Goal: Information Seeking & Learning: Learn about a topic

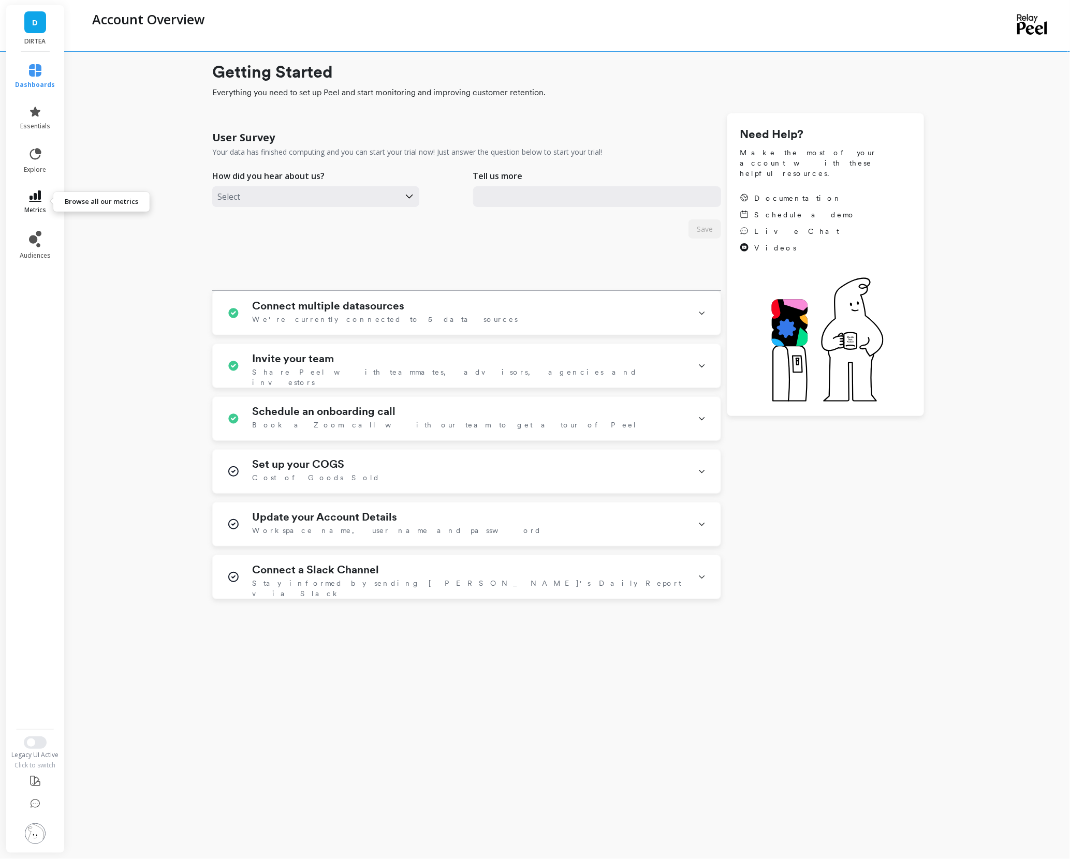
click at [35, 194] on icon at bounding box center [35, 195] width 12 height 11
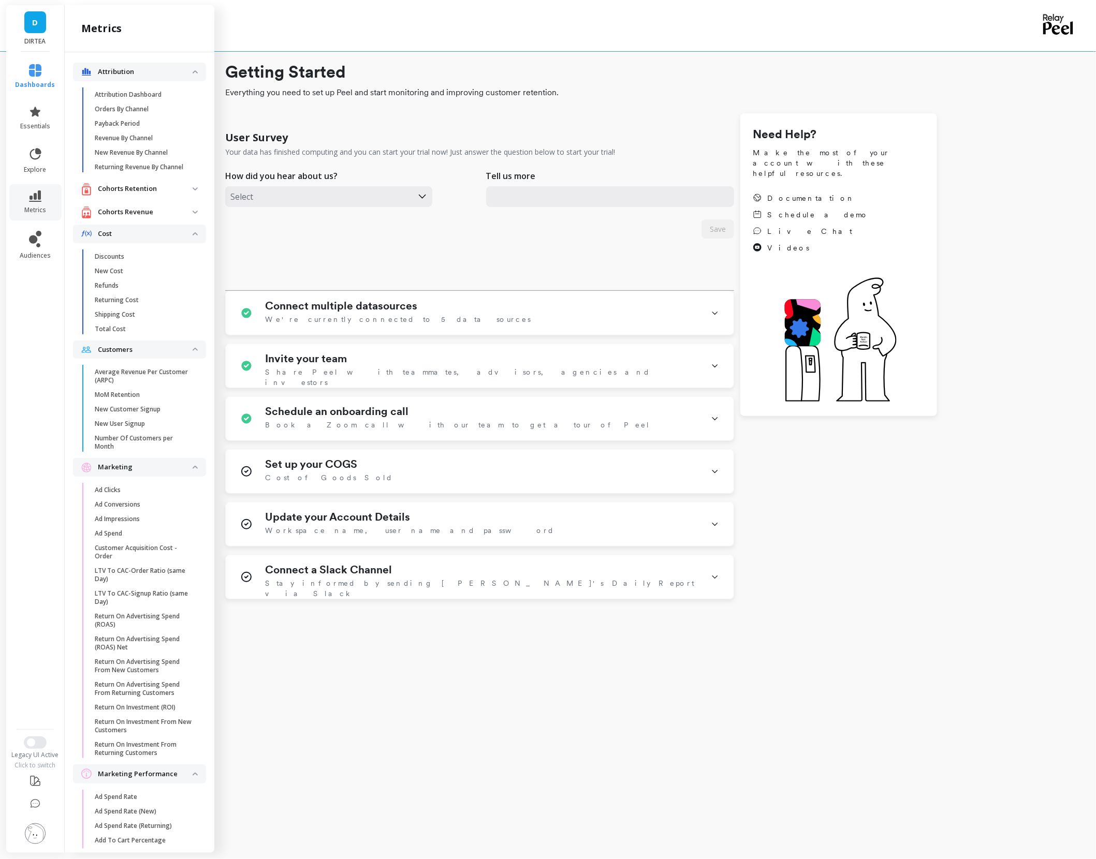
click at [813, 572] on div "User Survey Your data has finished computing and you can start your trial now! …" at bounding box center [581, 356] width 712 height 486
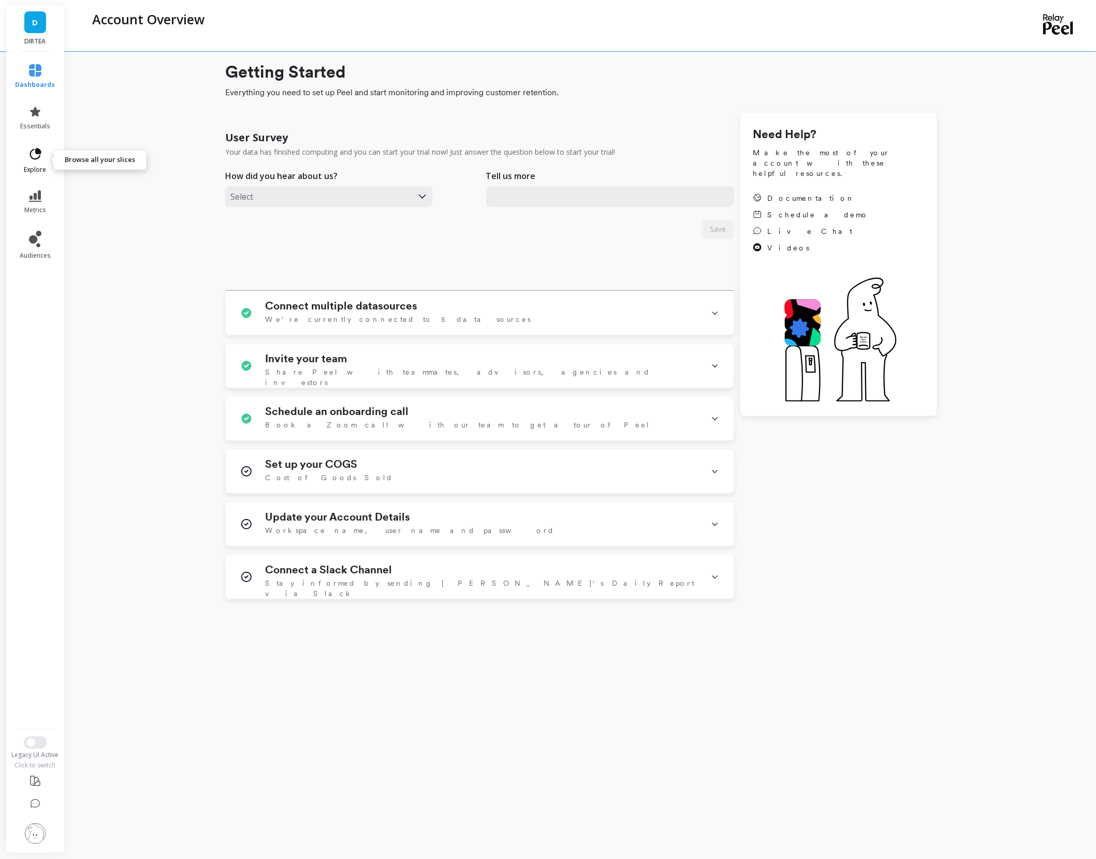
click at [22, 161] on link "explore" at bounding box center [36, 160] width 40 height 27
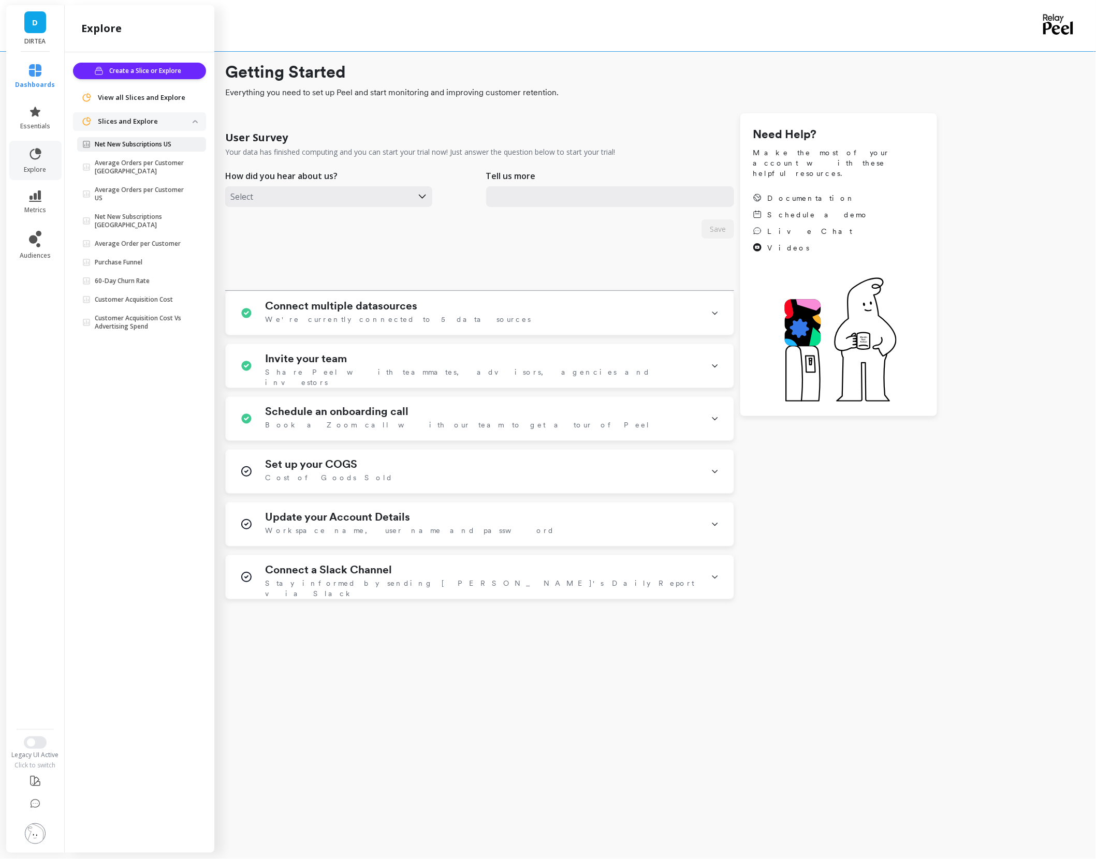
click at [130, 143] on p "Net New Subscriptions US" at bounding box center [133, 144] width 77 height 8
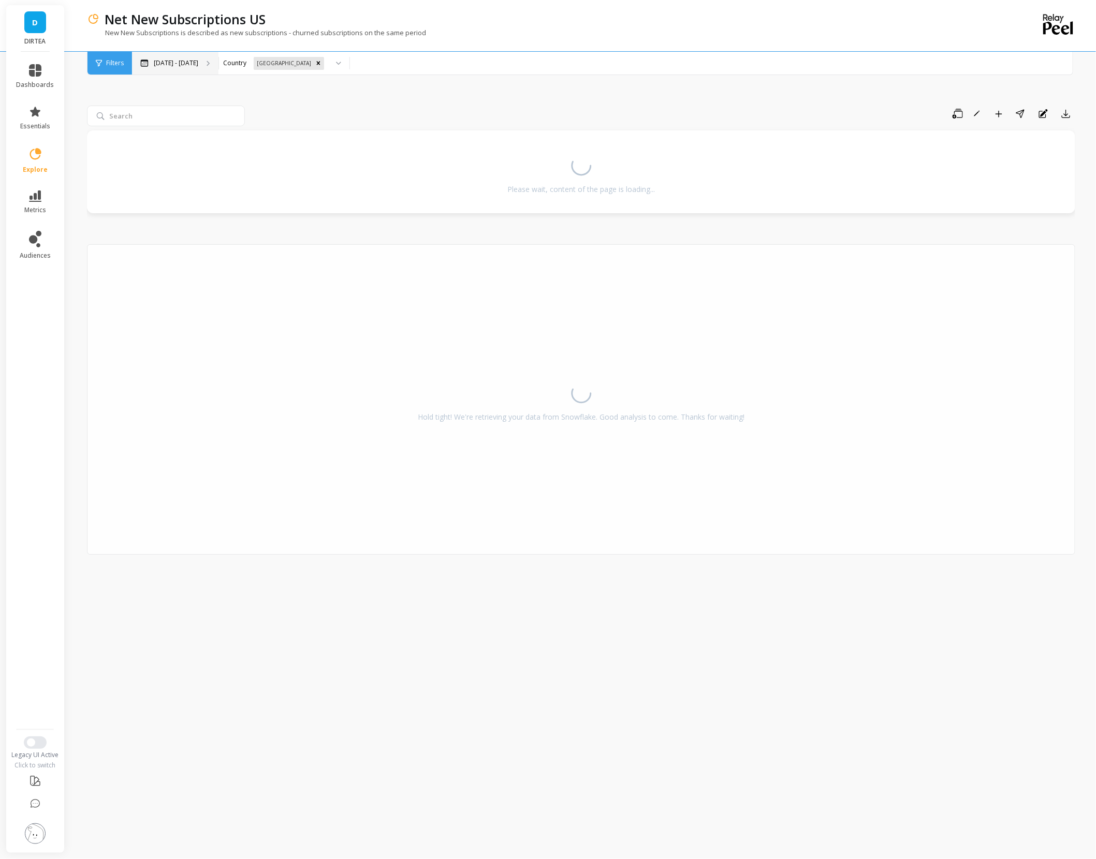
click at [170, 57] on div "May 4 - Sep 30" at bounding box center [175, 63] width 86 height 23
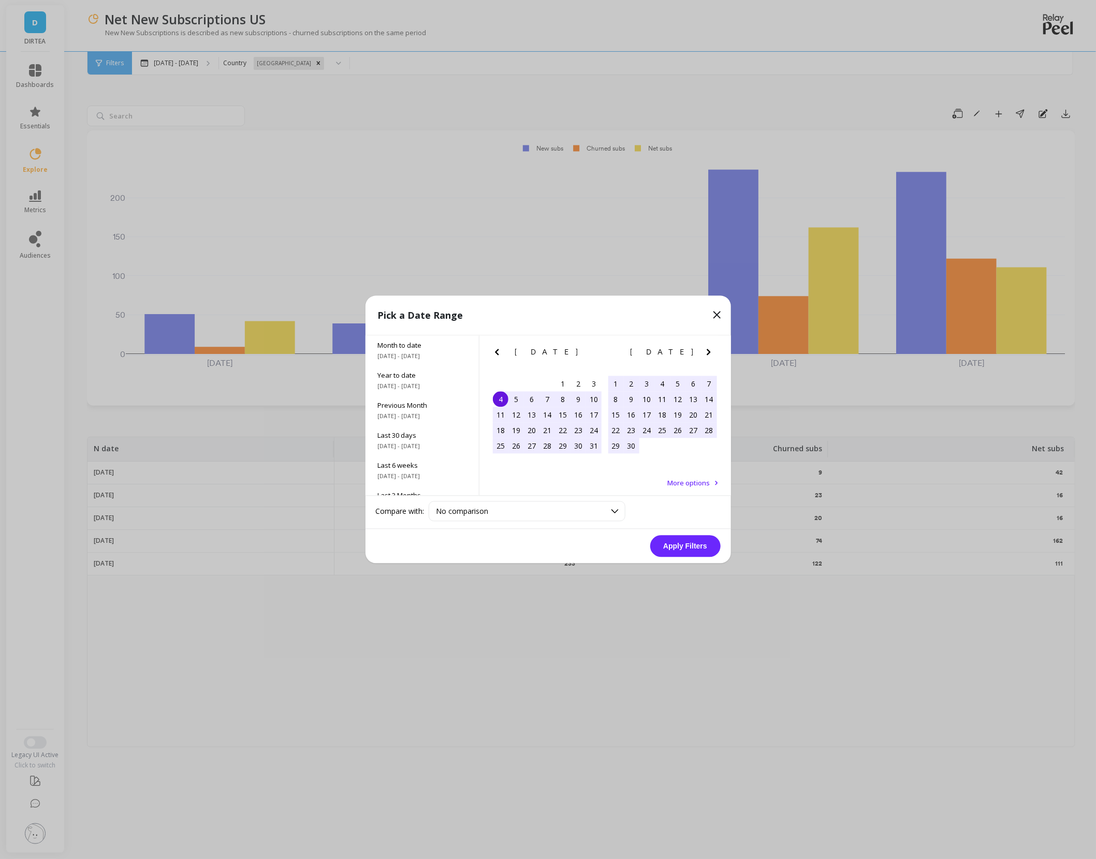
click at [709, 354] on icon "Next Month" at bounding box center [708, 352] width 12 height 12
click at [668, 385] on div "1" at bounding box center [663, 384] width 16 height 16
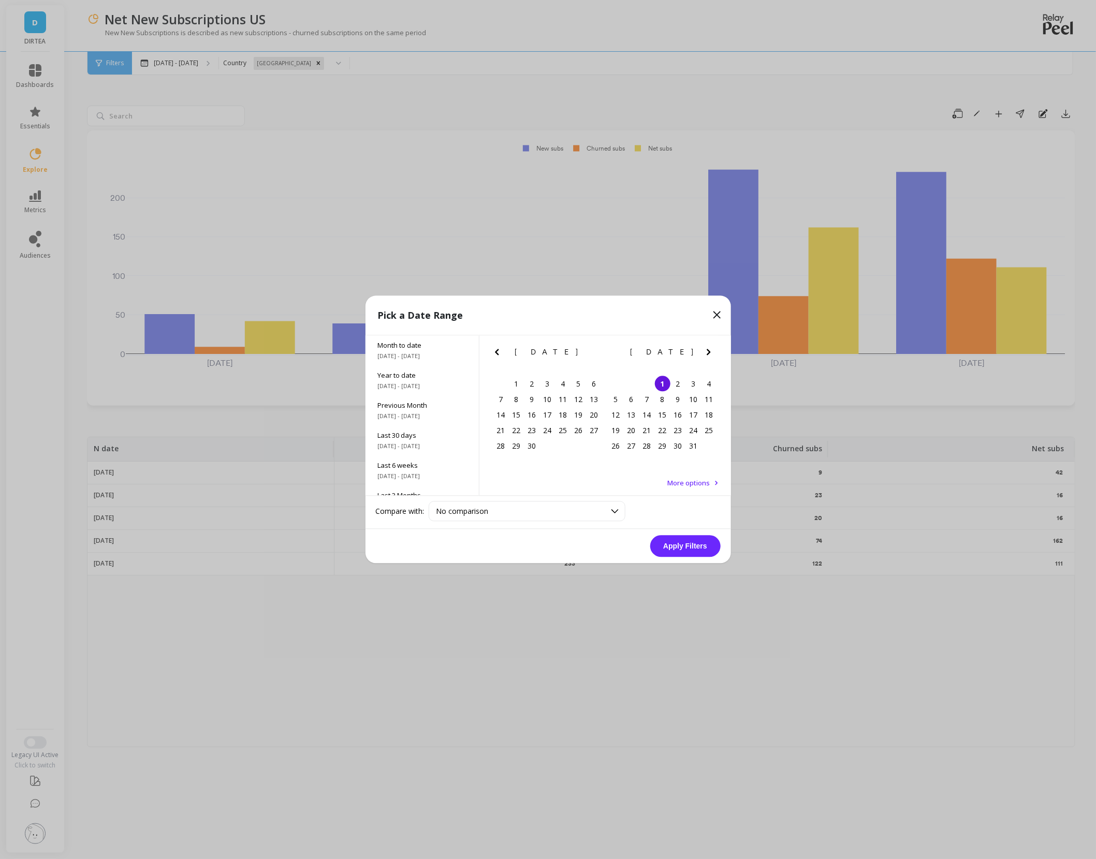
click at [494, 351] on icon "Previous Month" at bounding box center [497, 352] width 12 height 12
click at [563, 382] on div "1" at bounding box center [563, 384] width 16 height 16
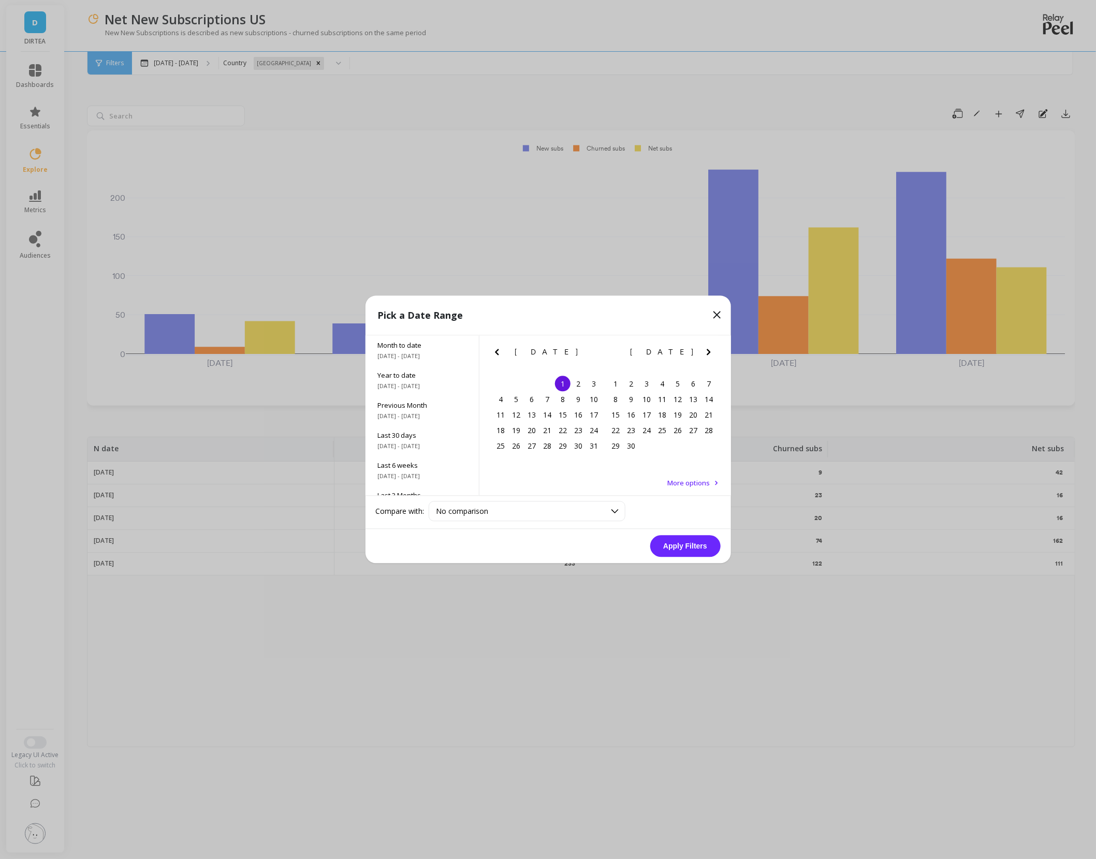
click at [710, 351] on icon "Next Month" at bounding box center [708, 352] width 12 height 12
click at [633, 385] on div "1" at bounding box center [632, 384] width 16 height 16
click at [685, 551] on button "Apply Filters" at bounding box center [685, 547] width 70 height 22
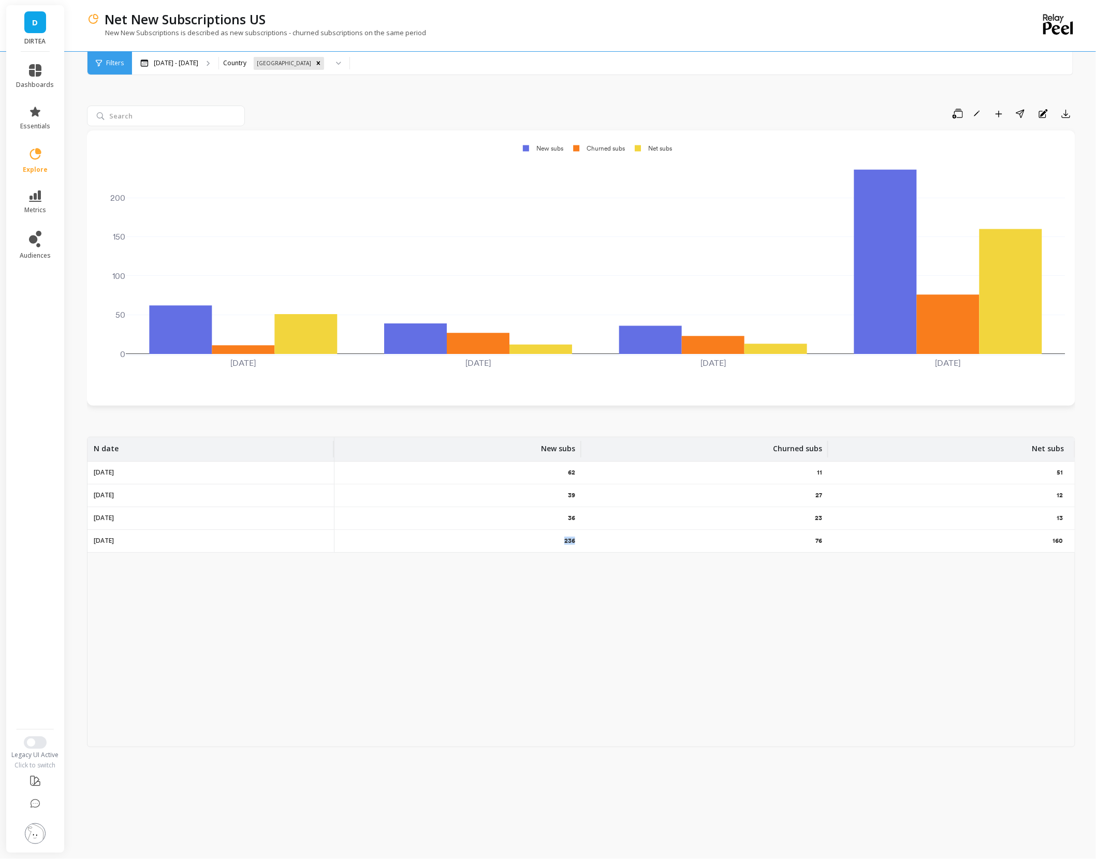
drag, startPoint x: 553, startPoint y: 541, endPoint x: 593, endPoint y: 540, distance: 39.9
click at [594, 540] on tr "2025-08-01 236 76 160" at bounding box center [580, 541] width 987 height 23
click at [595, 542] on div "76" at bounding box center [704, 541] width 247 height 22
drag, startPoint x: 1045, startPoint y: 543, endPoint x: 1066, endPoint y: 543, distance: 20.7
click at [1066, 543] on div "160" at bounding box center [951, 541] width 247 height 22
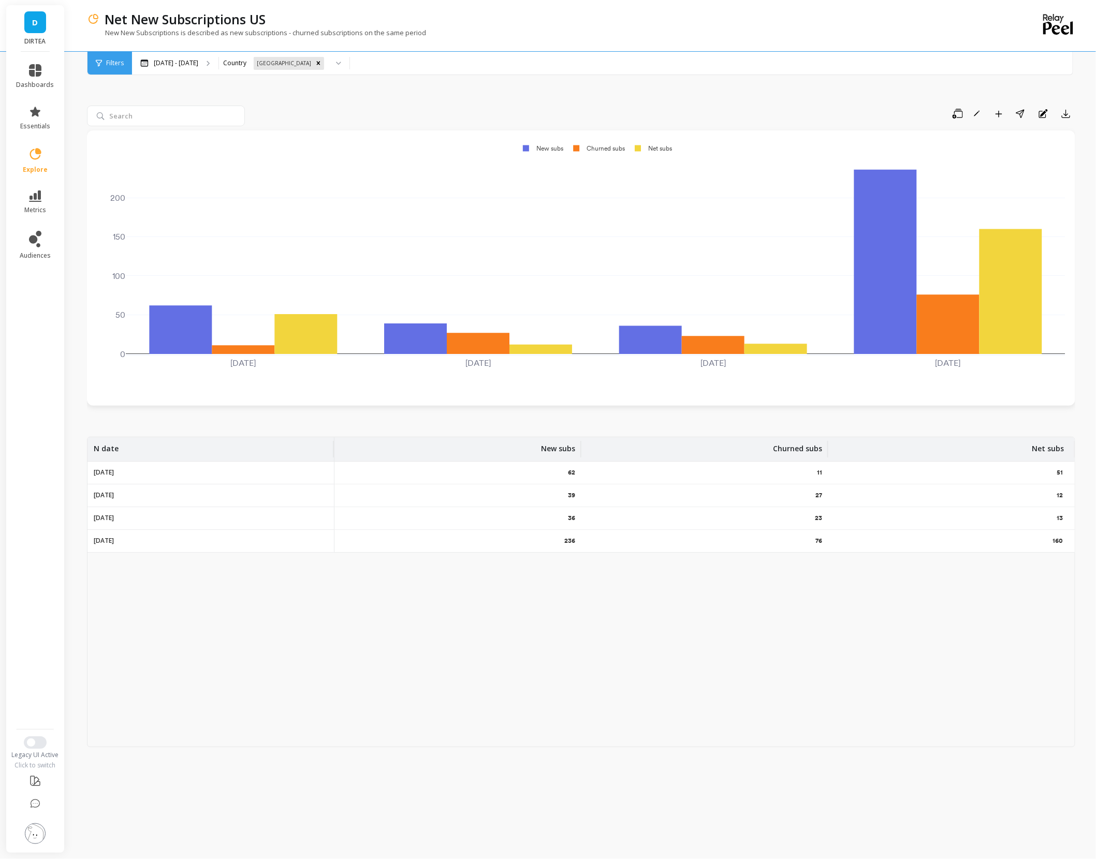
click at [1048, 509] on div "13" at bounding box center [951, 518] width 247 height 22
click at [1009, 600] on div "N date New subs Churned subs Net subs 2025-05-01 62 11 51 2025-06-01 39 27 12 2…" at bounding box center [581, 592] width 988 height 311
click at [1045, 662] on div "N date New subs Churned subs Net subs 2025-05-01 62 11 51 2025-06-01 39 27 12 2…" at bounding box center [581, 592] width 988 height 311
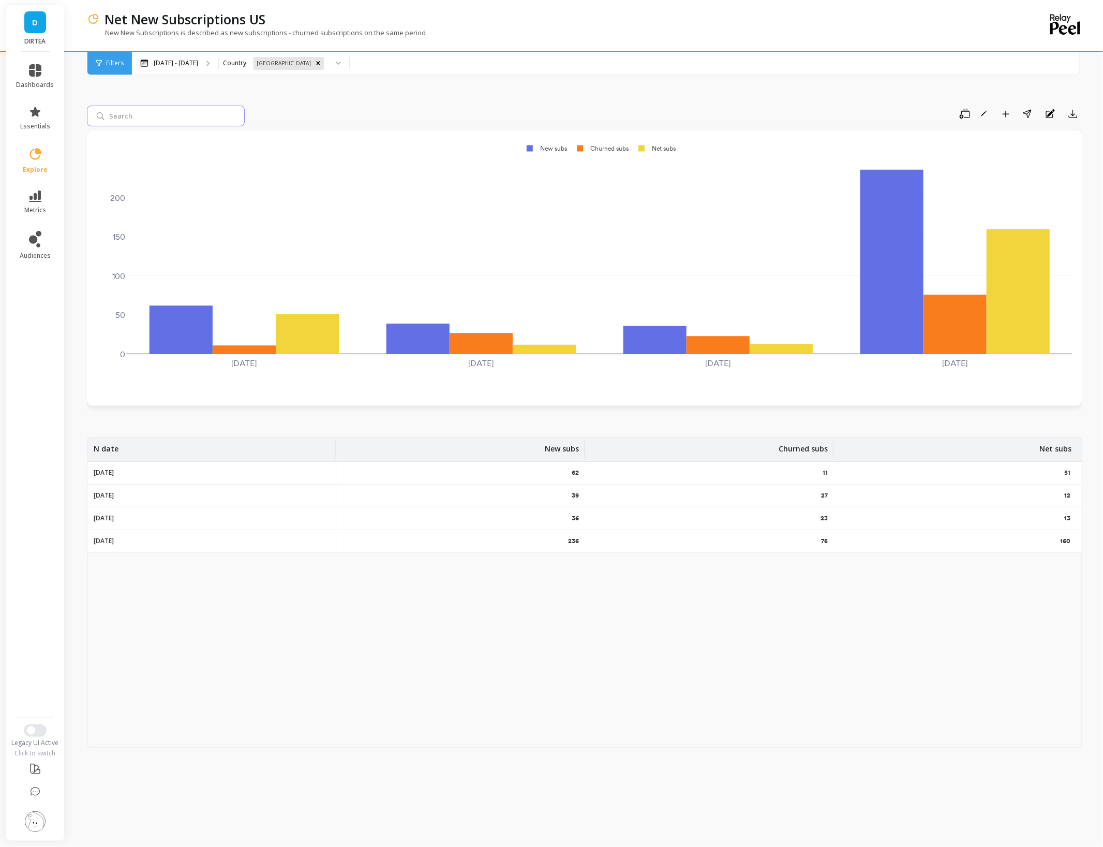
drag, startPoint x: 129, startPoint y: 37, endPoint x: 152, endPoint y: 105, distance: 71.5
click at [152, 105] on div "Net New Subscriptions US New New Subscriptions is described as new subscription…" at bounding box center [586, 423] width 1033 height 847
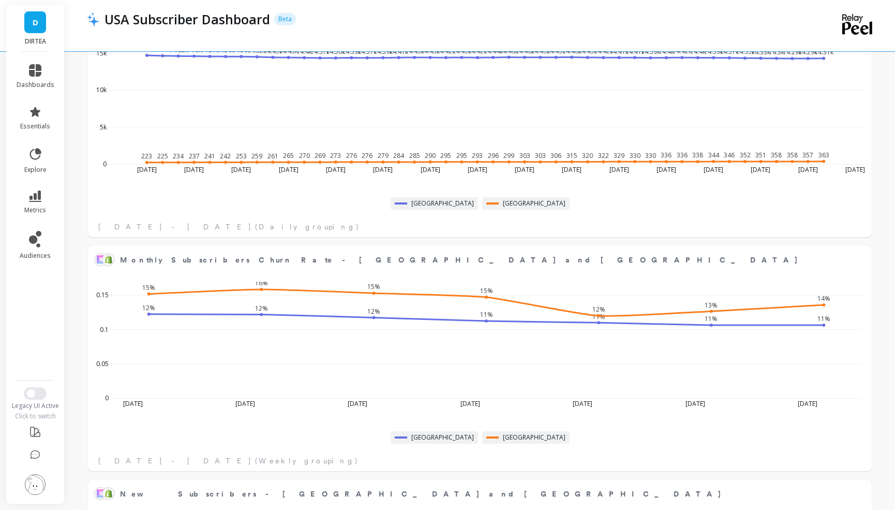
scroll to position [585, 0]
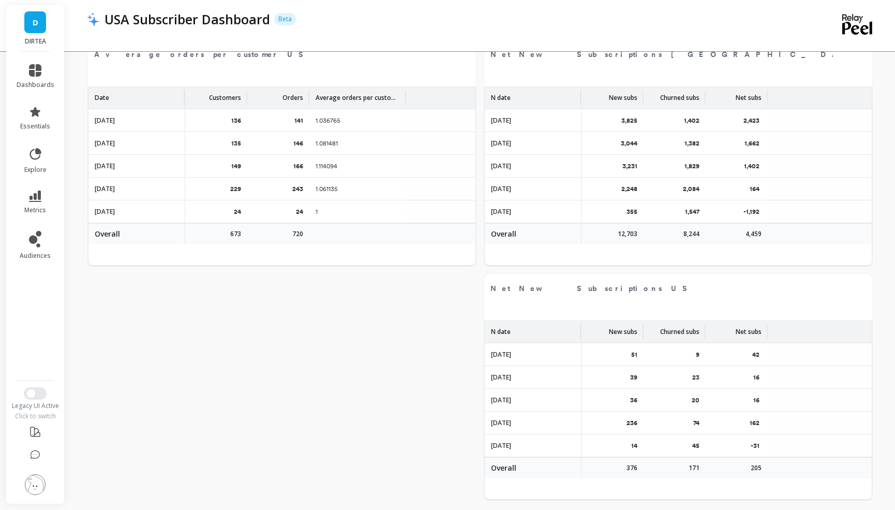
scroll to position [1831, 0]
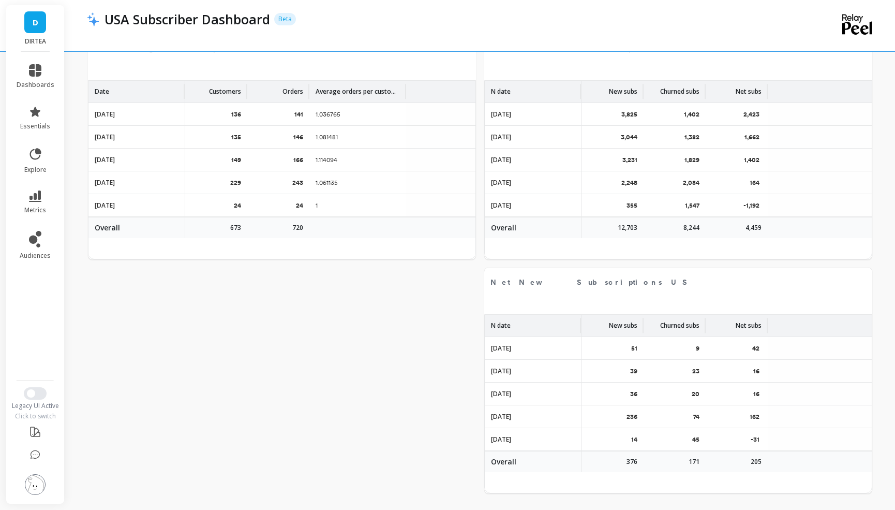
click at [505, 24] on div "USA Subscriber Dashboard Beta" at bounding box center [444, 19] width 690 height 18
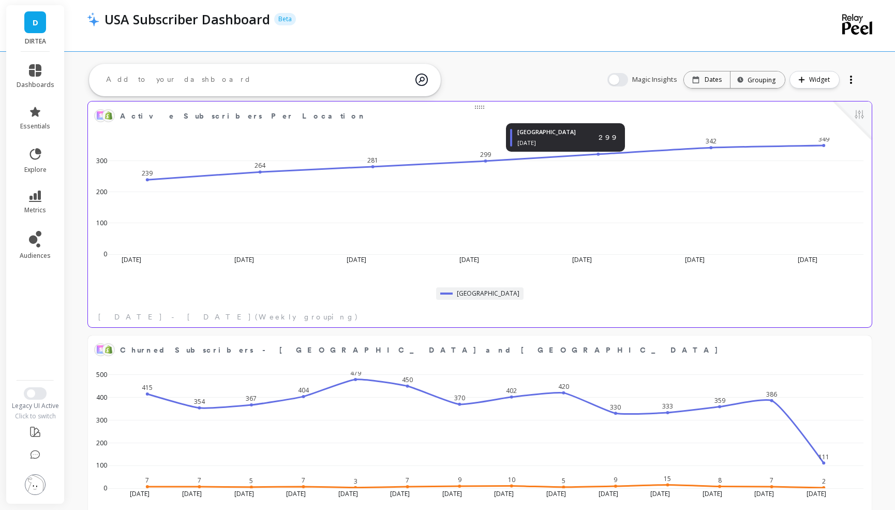
scroll to position [0, 0]
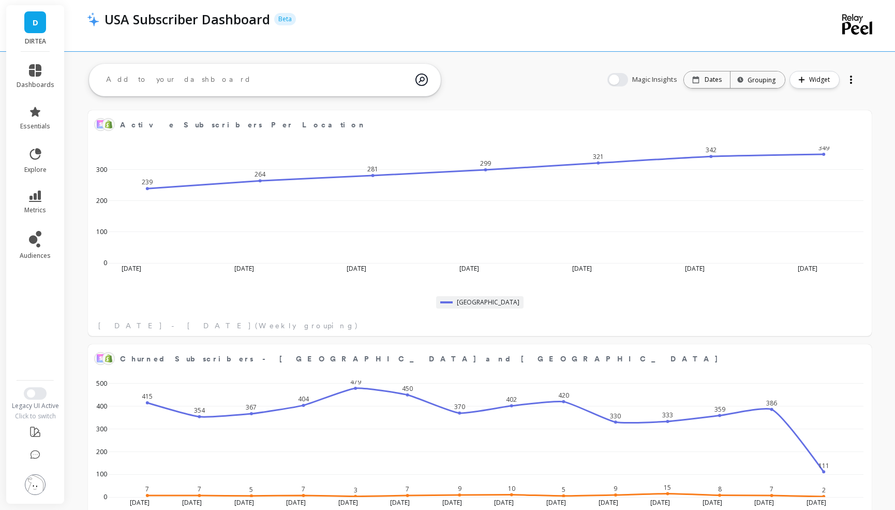
click at [428, 14] on div "USA Subscriber Dashboard Beta" at bounding box center [444, 19] width 690 height 18
